Goal: Information Seeking & Learning: Learn about a topic

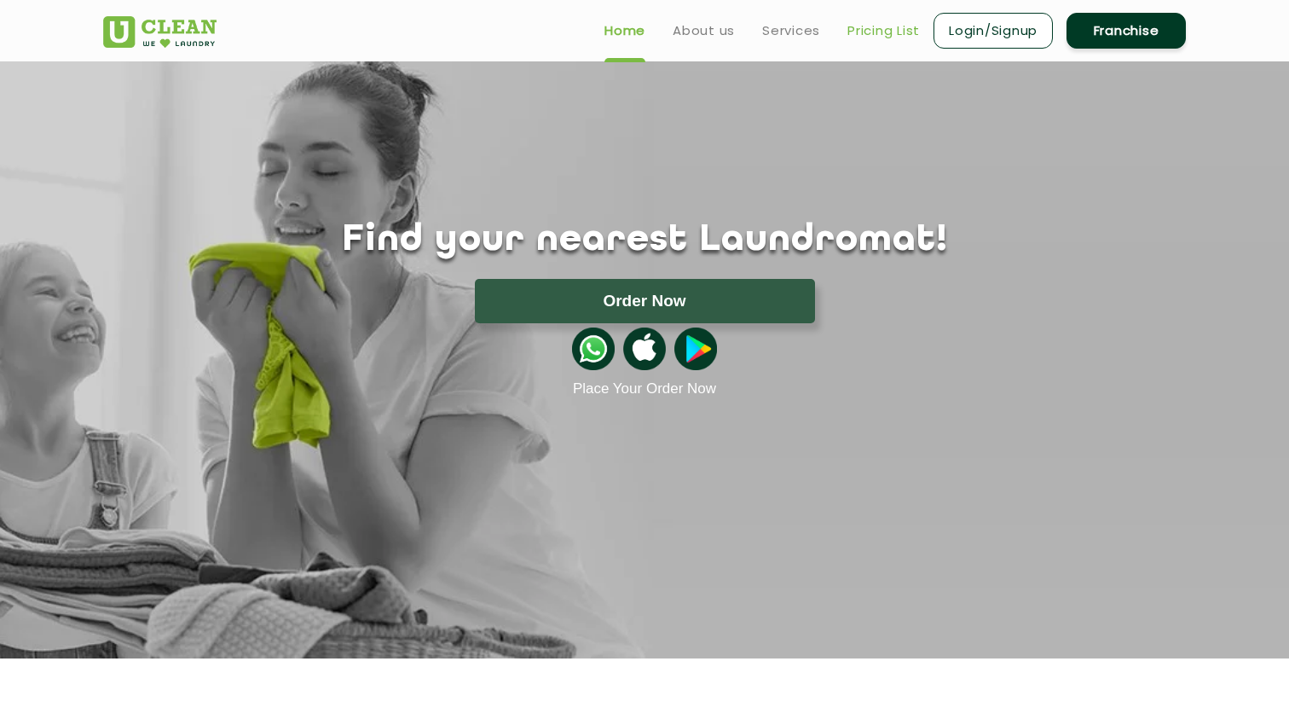
click at [909, 34] on link "Pricing List" at bounding box center [884, 30] width 72 height 20
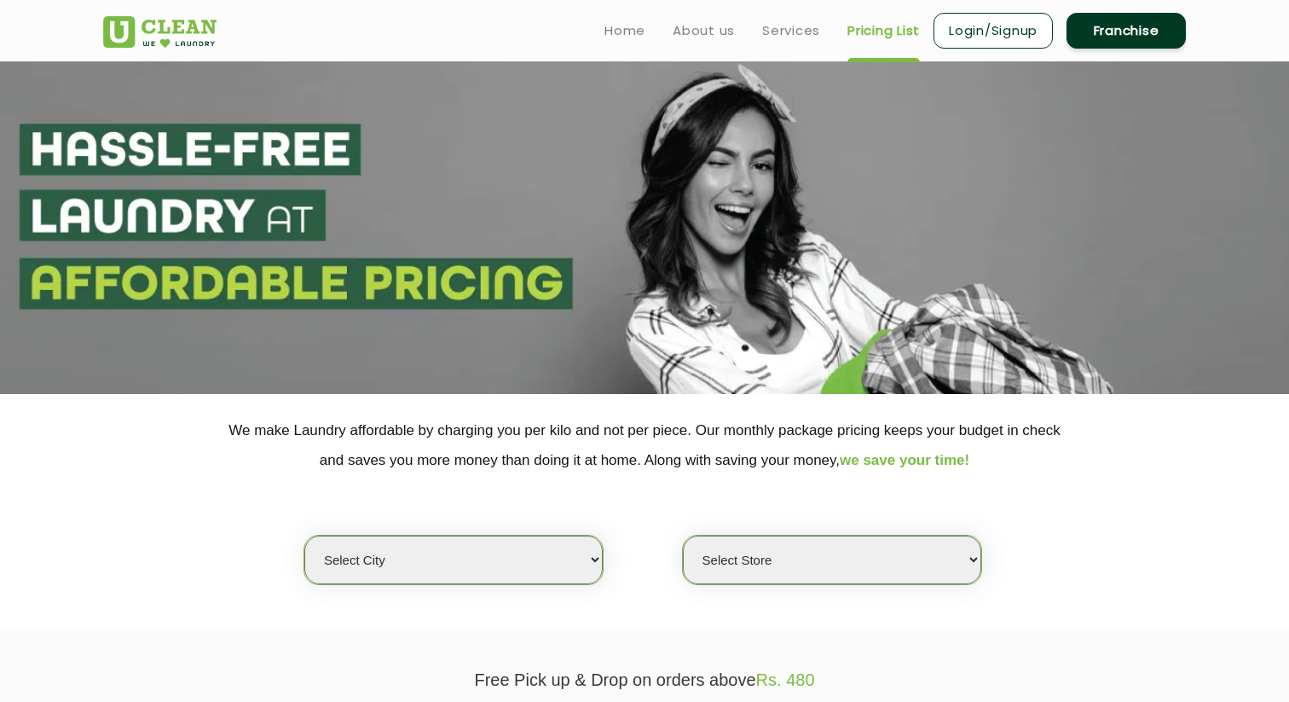
click at [408, 561] on select "Select city" at bounding box center [453, 559] width 298 height 49
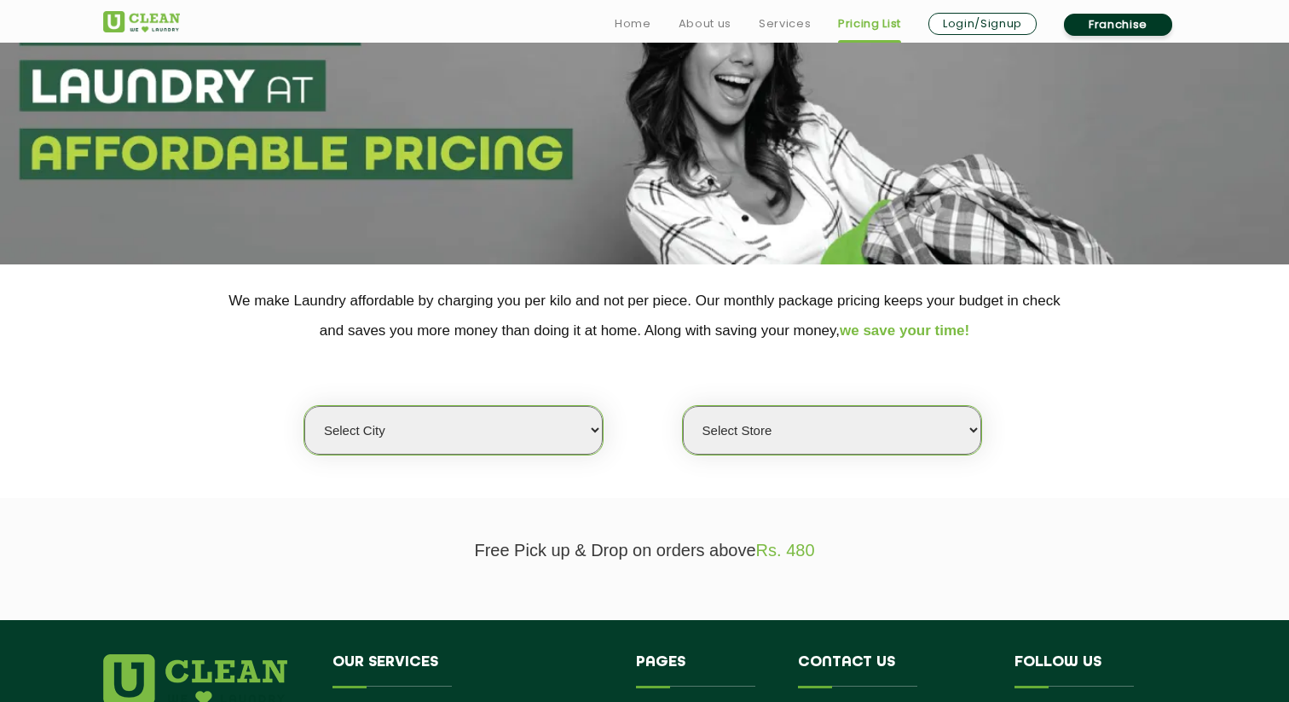
scroll to position [154, 0]
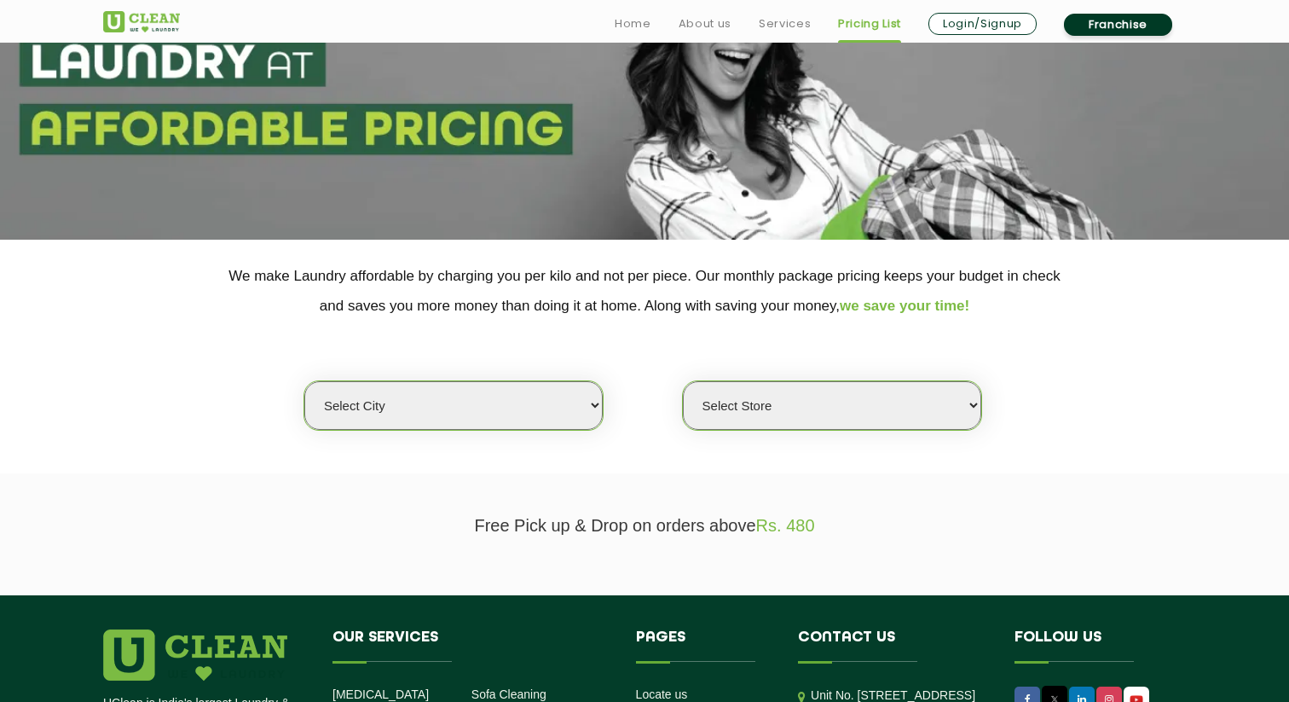
click at [414, 404] on select "Select city [GEOGRAPHIC_DATA] [GEOGRAPHIC_DATA] [GEOGRAPHIC_DATA] [GEOGRAPHIC_D…" at bounding box center [453, 405] width 298 height 49
select select "4"
click at [304, 381] on select "Select city [GEOGRAPHIC_DATA] [GEOGRAPHIC_DATA] [GEOGRAPHIC_DATA] [GEOGRAPHIC_D…" at bounding box center [453, 405] width 298 height 49
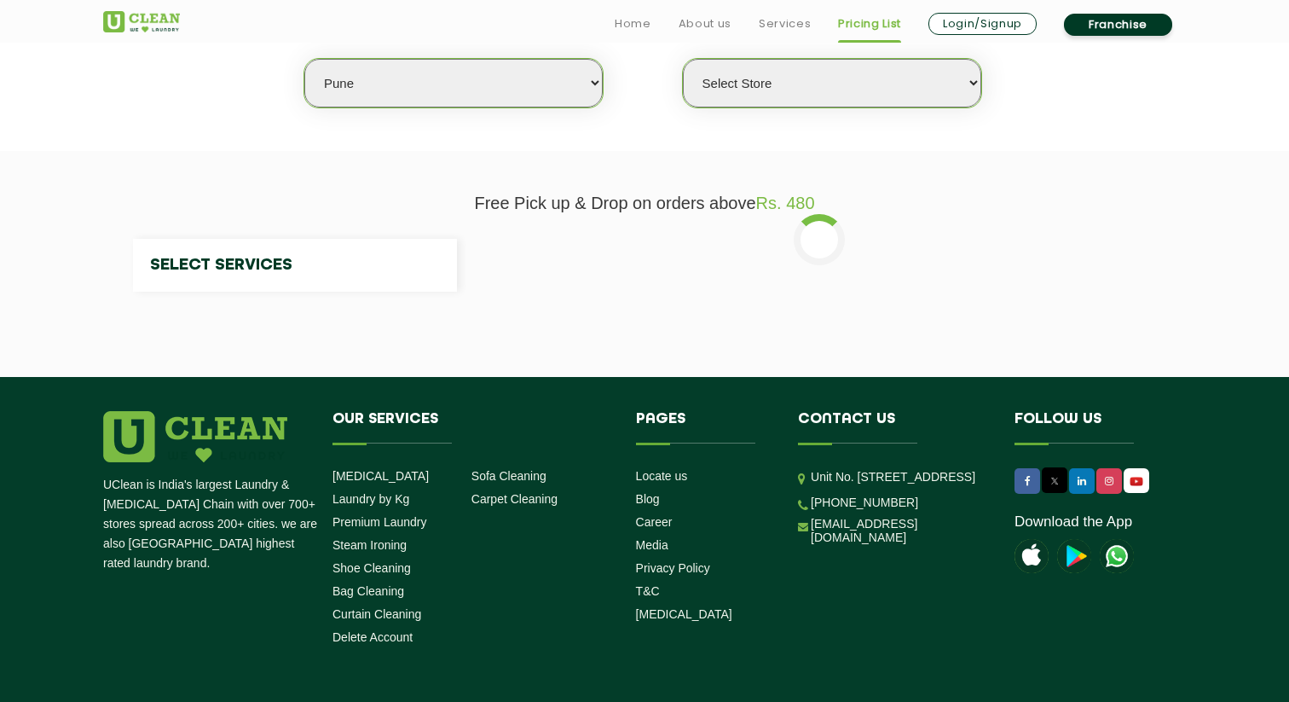
scroll to position [478, 0]
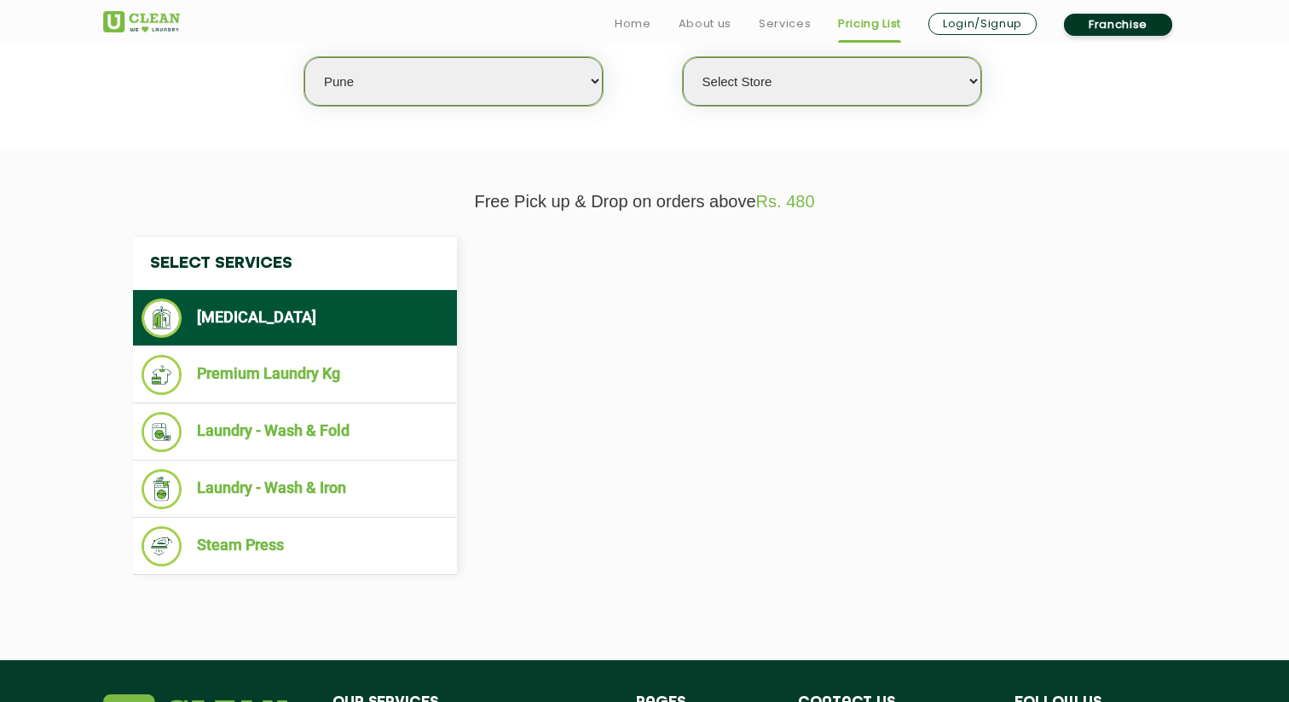
select select "0"
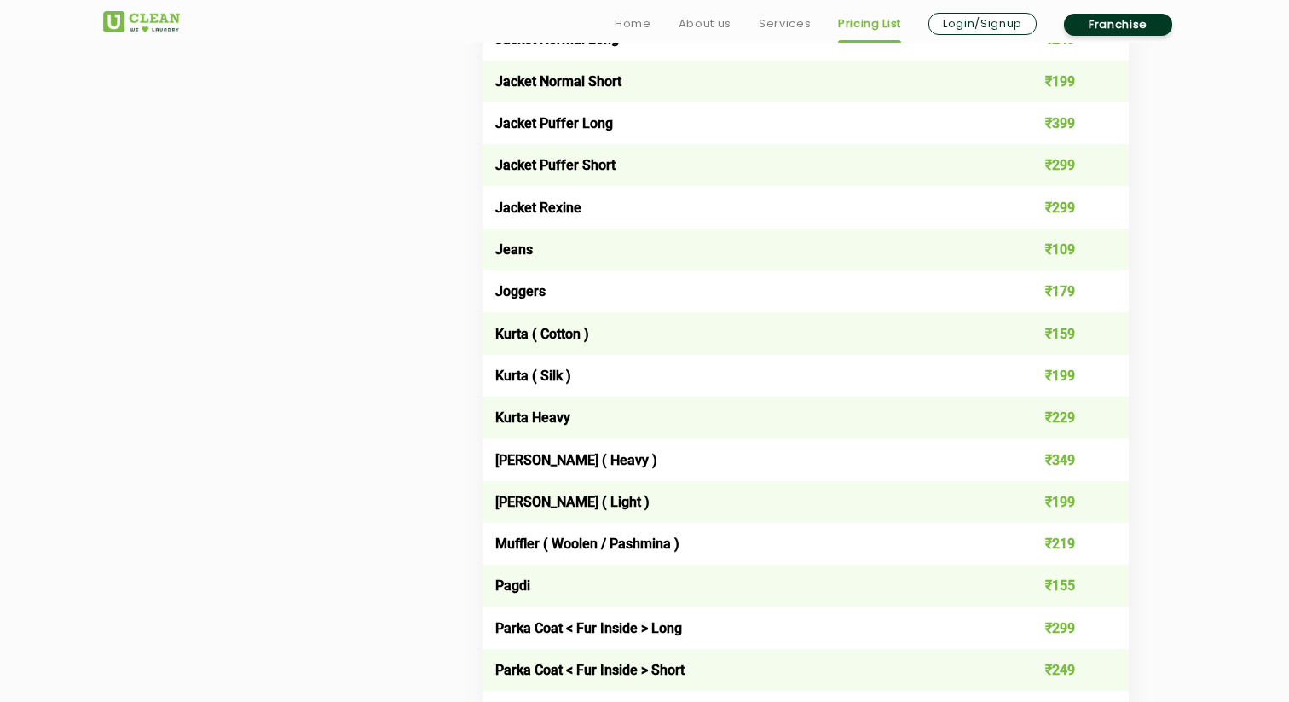
scroll to position [1573, 0]
